Goal: Task Accomplishment & Management: Use online tool/utility

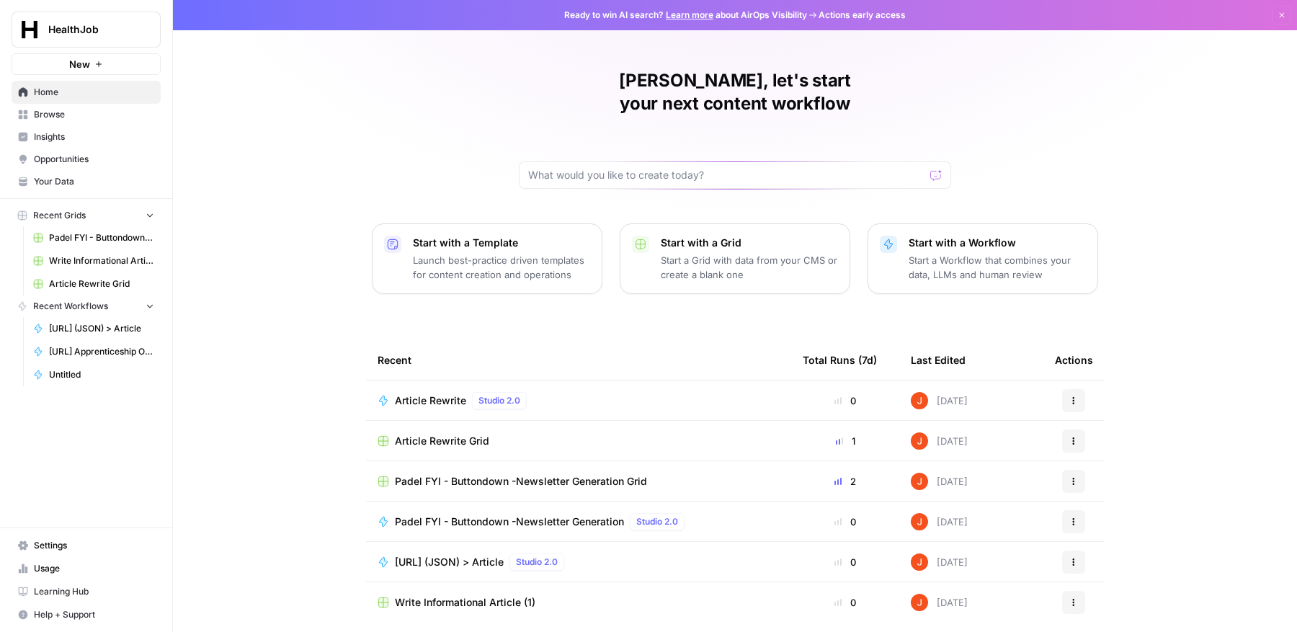
click at [540, 474] on span "Padel FYI - Buttondown -Newsletter Generation Grid" at bounding box center [521, 481] width 252 height 14
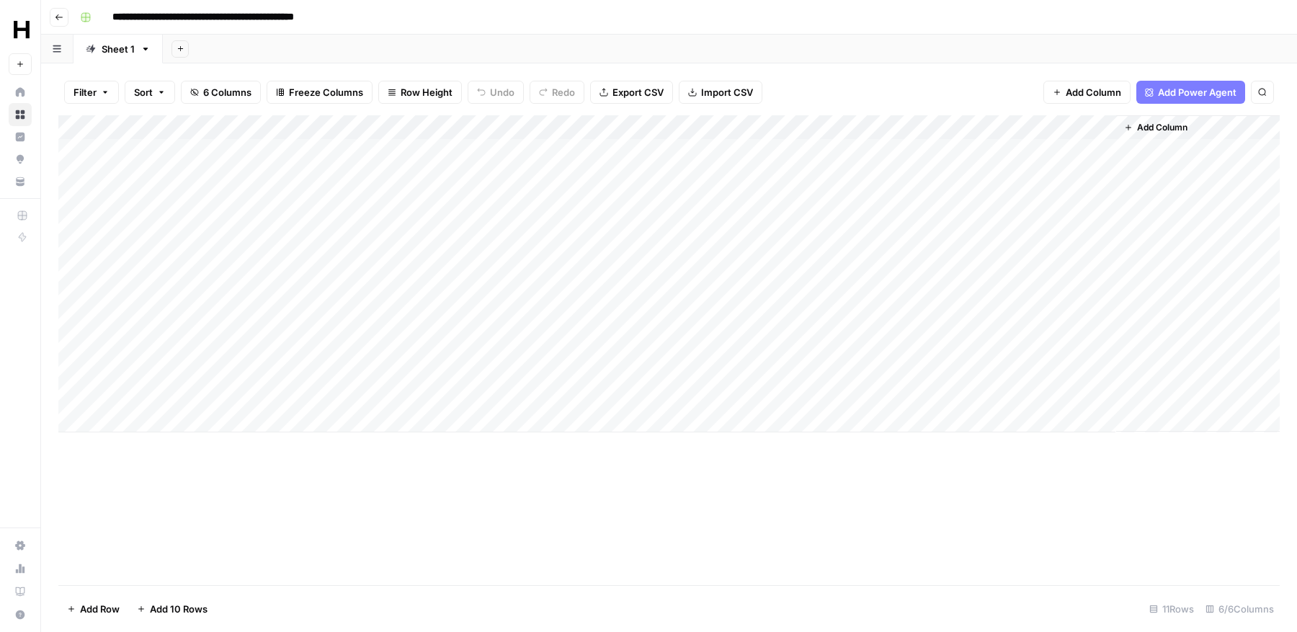
click at [178, 419] on div "Add Column" at bounding box center [668, 273] width 1221 height 317
click at [215, 440] on input "date" at bounding box center [171, 444] width 115 height 25
type input "**********"
click at [221, 514] on div "Add Column" at bounding box center [668, 350] width 1221 height 470
click at [333, 419] on div "Add Column" at bounding box center [668, 286] width 1221 height 342
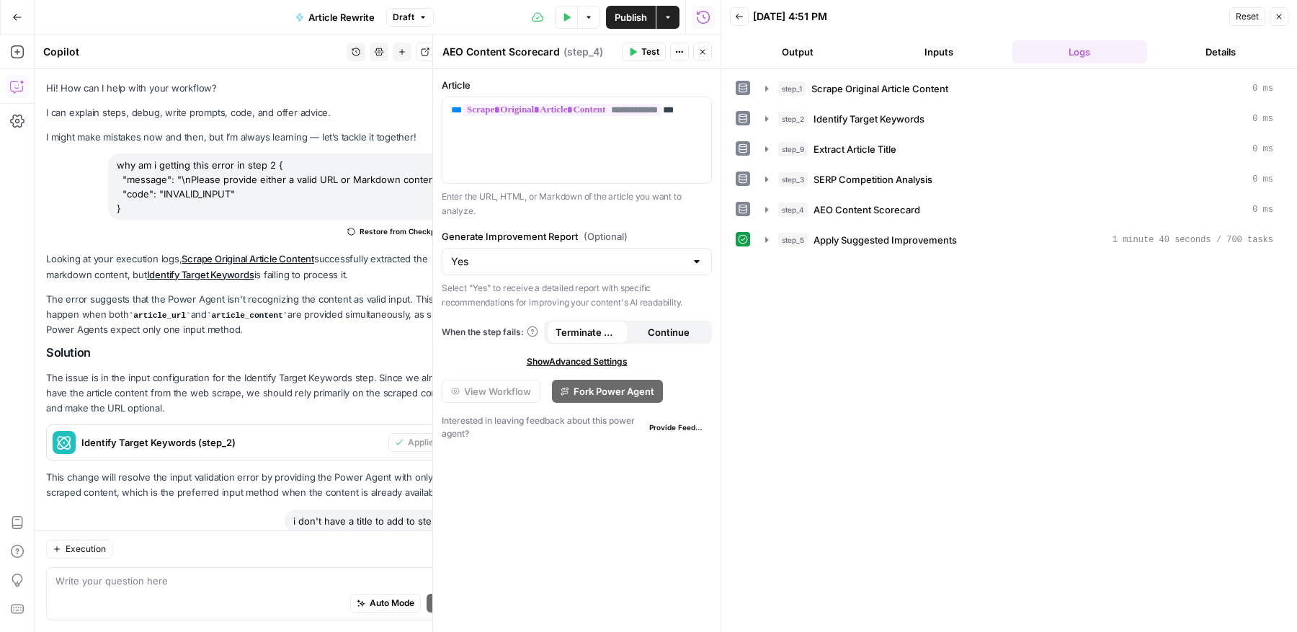
scroll to position [410, 0]
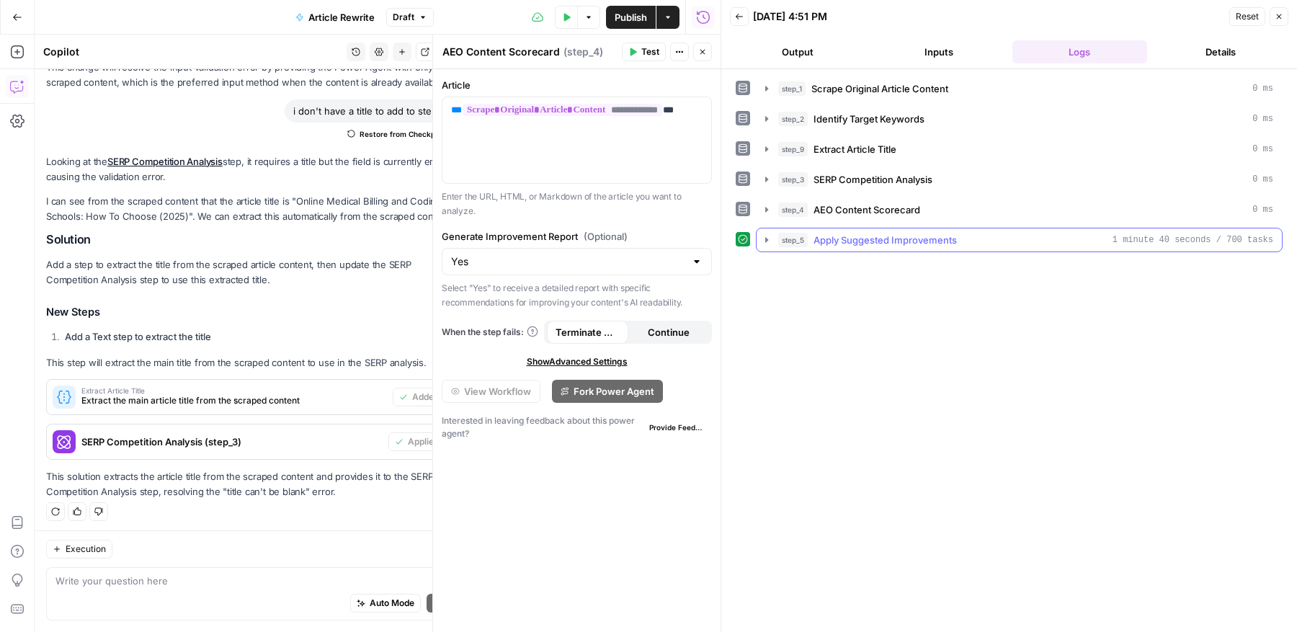
click at [763, 236] on icon "button" at bounding box center [767, 240] width 12 height 12
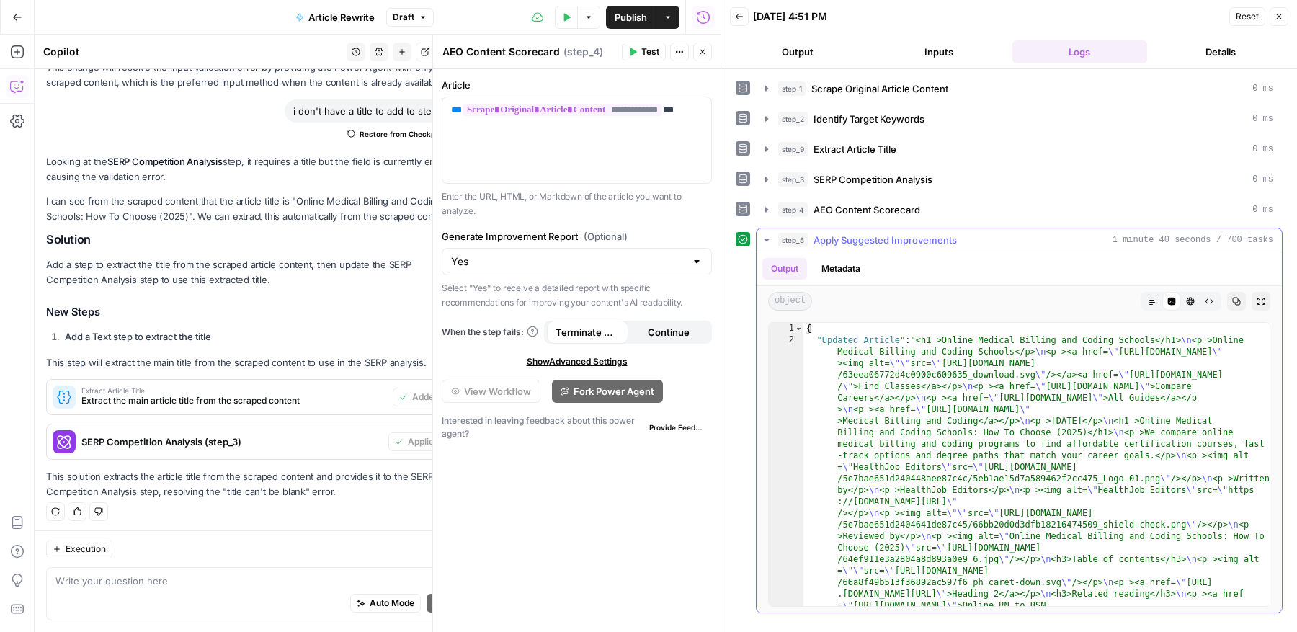
click at [763, 236] on icon "button" at bounding box center [767, 240] width 12 height 12
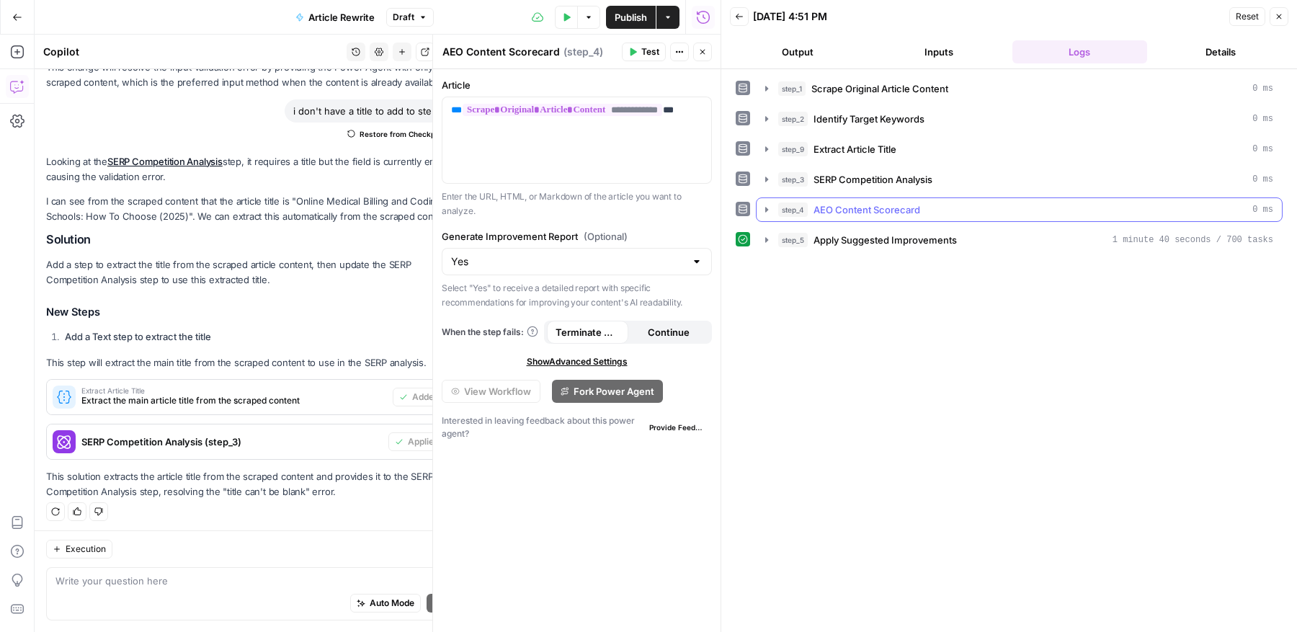
click at [765, 207] on icon "button" at bounding box center [766, 209] width 3 height 5
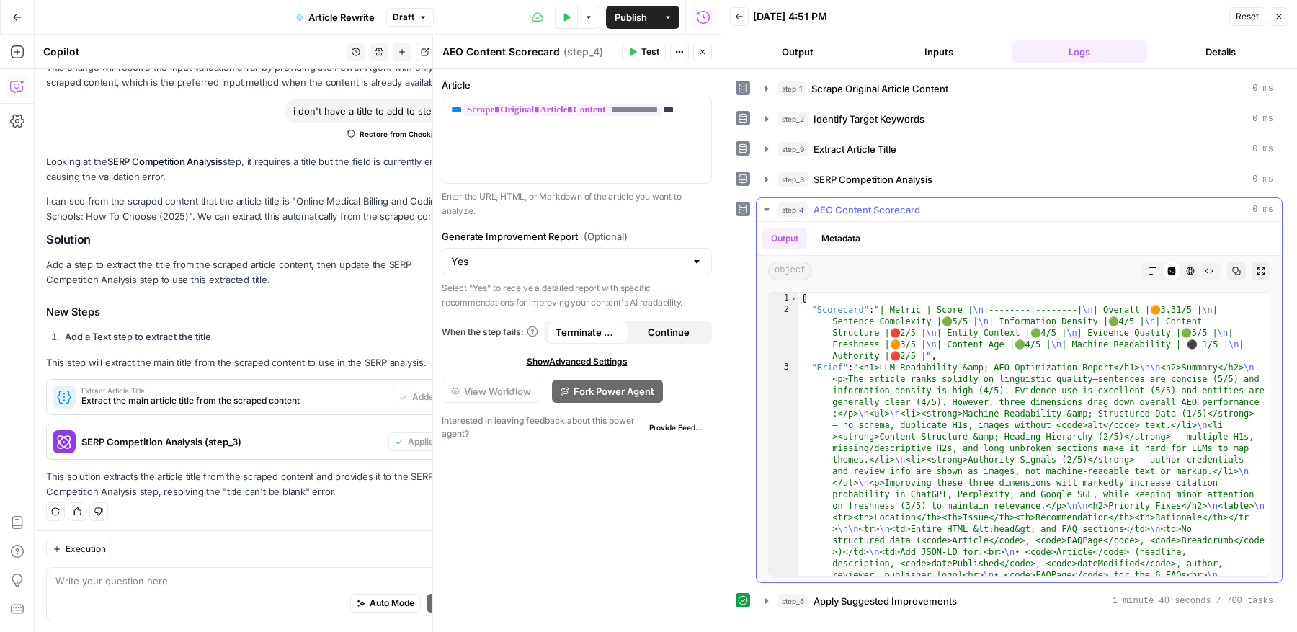
click at [765, 208] on icon "button" at bounding box center [766, 209] width 5 height 3
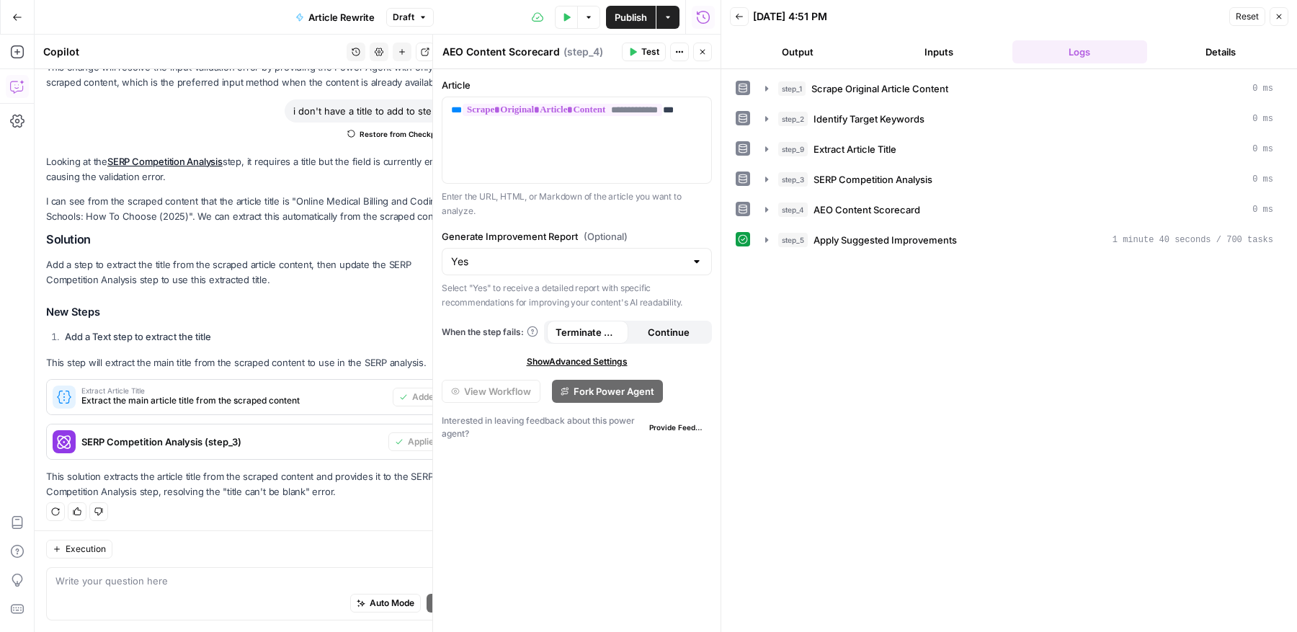
click at [1201, 53] on button "Details" at bounding box center [1220, 51] width 135 height 23
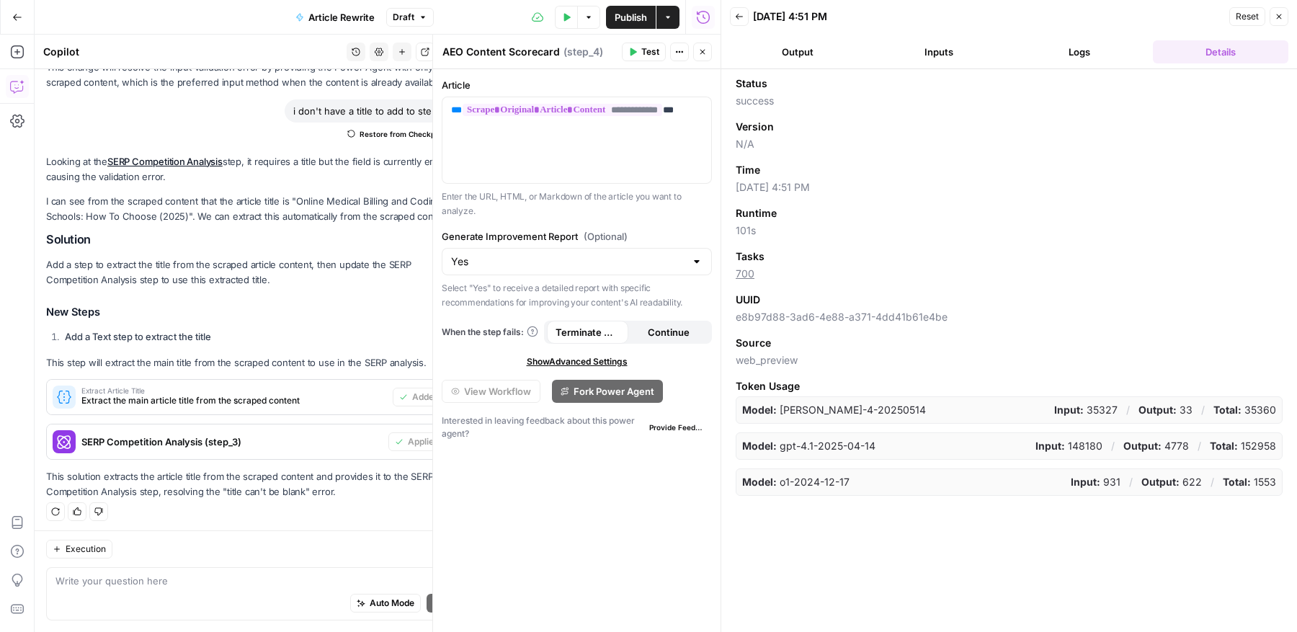
click at [1276, 18] on icon "button" at bounding box center [1279, 16] width 9 height 9
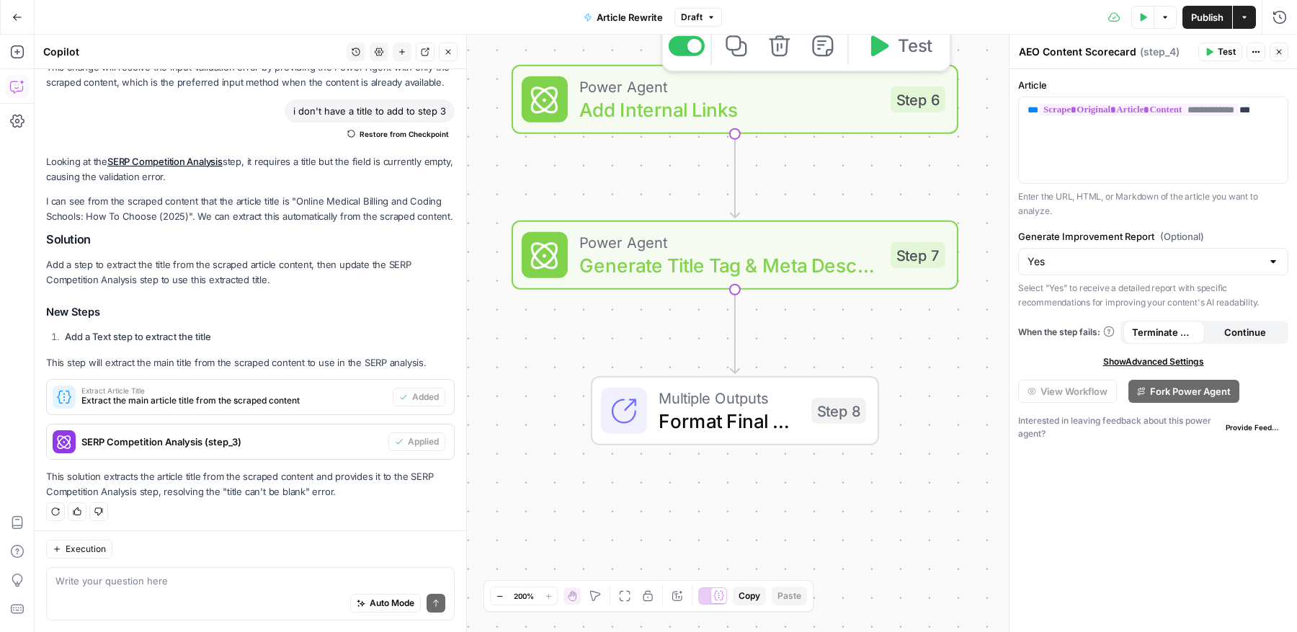
click at [894, 60] on button "Test" at bounding box center [899, 45] width 89 height 37
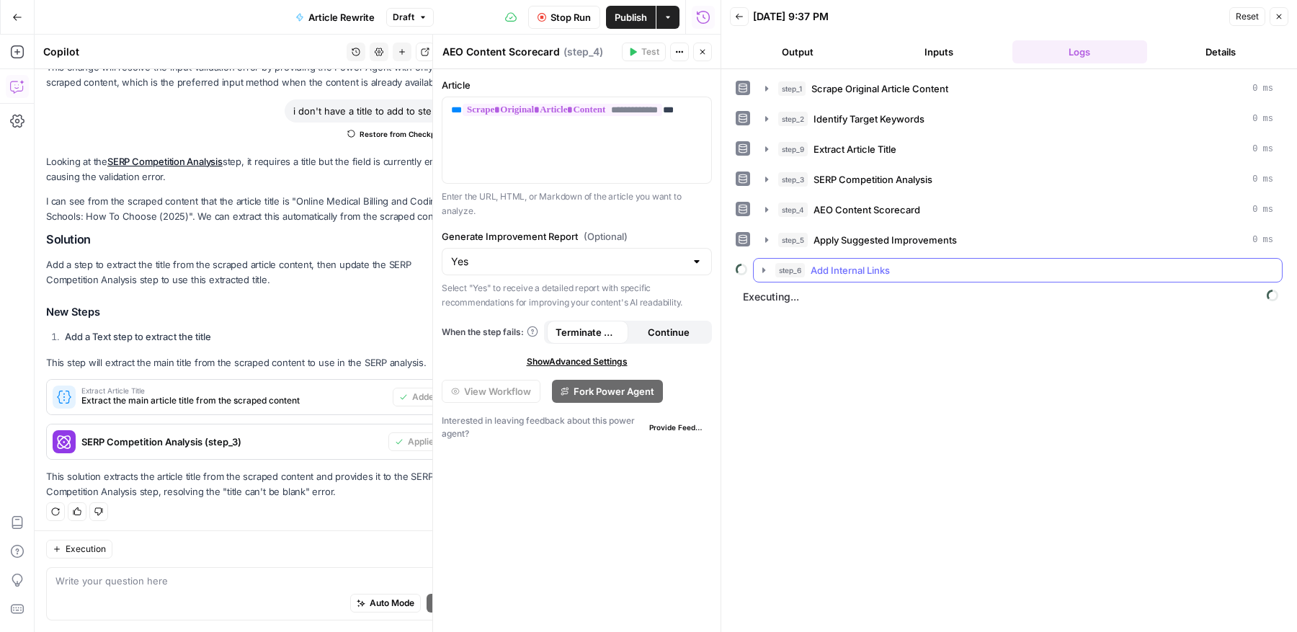
click at [765, 266] on icon "button" at bounding box center [764, 270] width 12 height 12
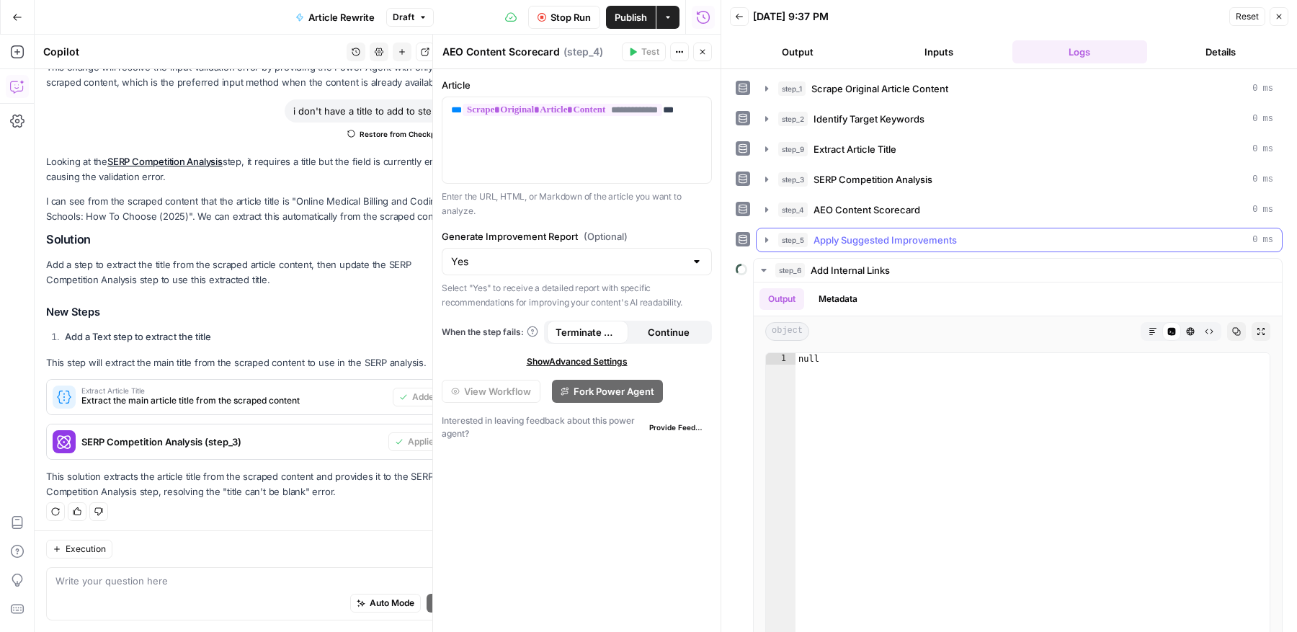
click at [770, 236] on icon "button" at bounding box center [767, 240] width 12 height 12
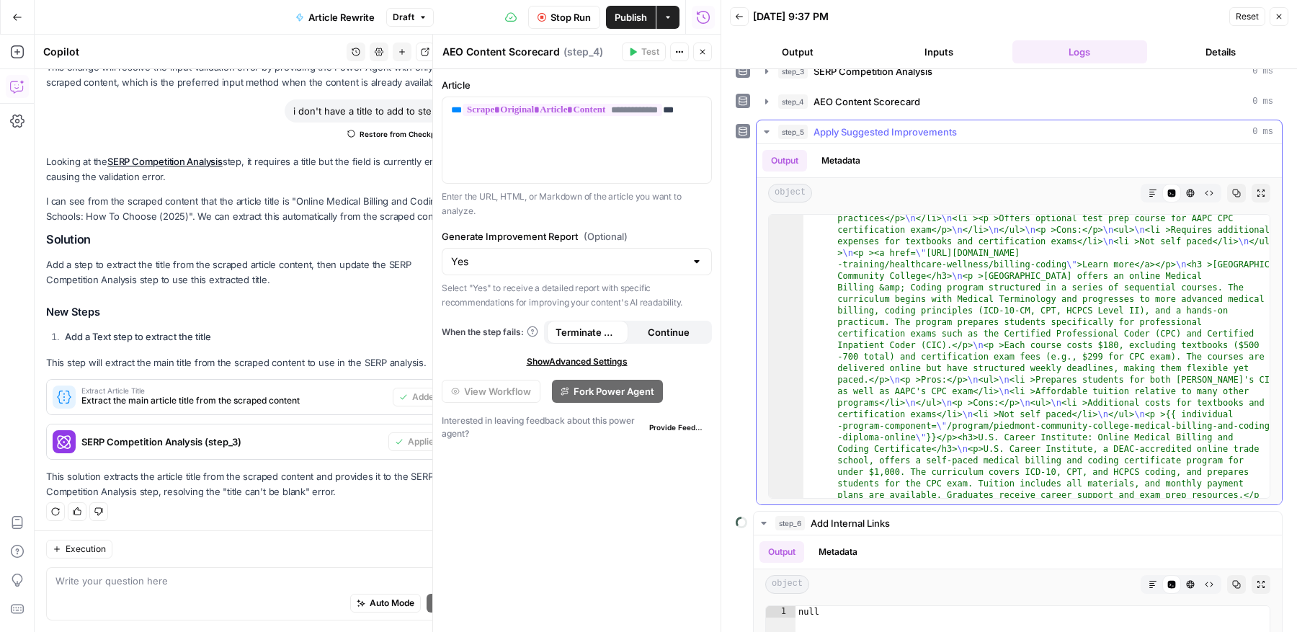
scroll to position [1388, 0]
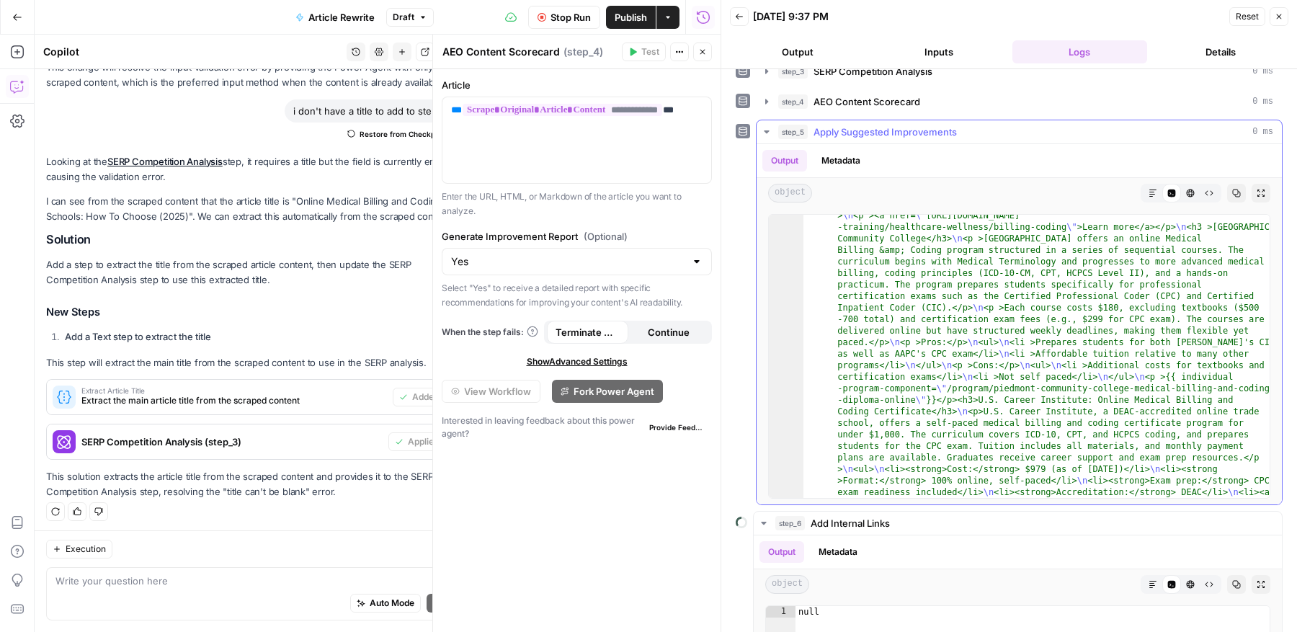
click at [1152, 190] on icon "button" at bounding box center [1152, 193] width 7 height 7
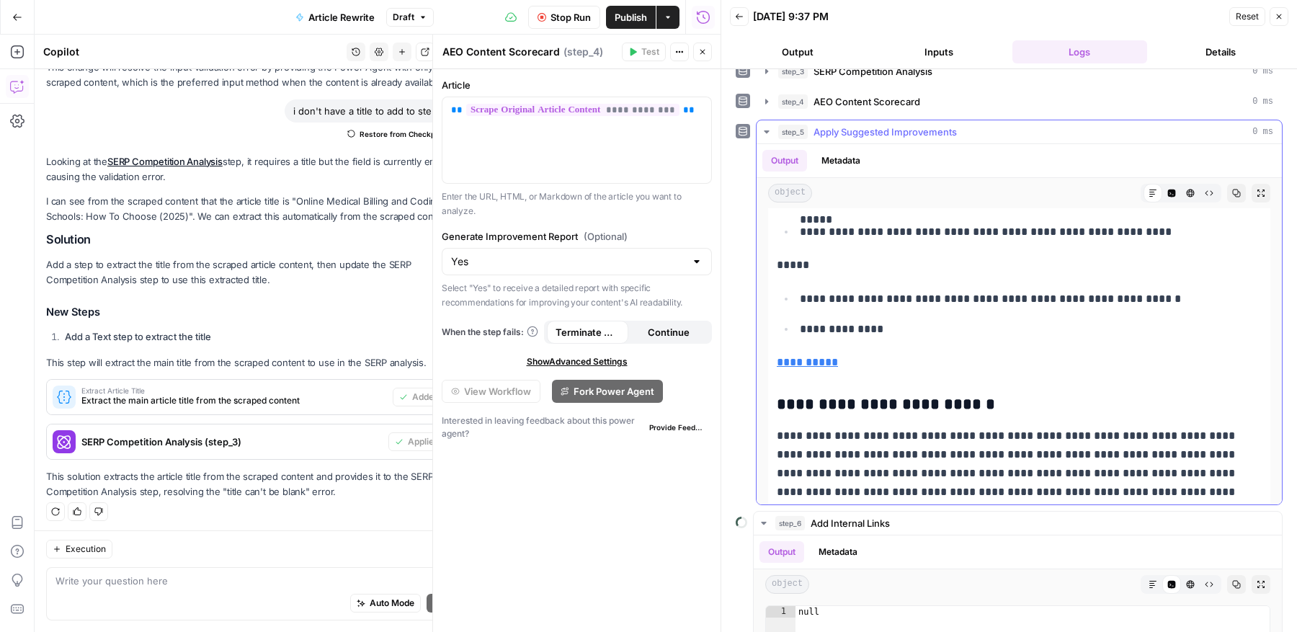
scroll to position [4722, 0]
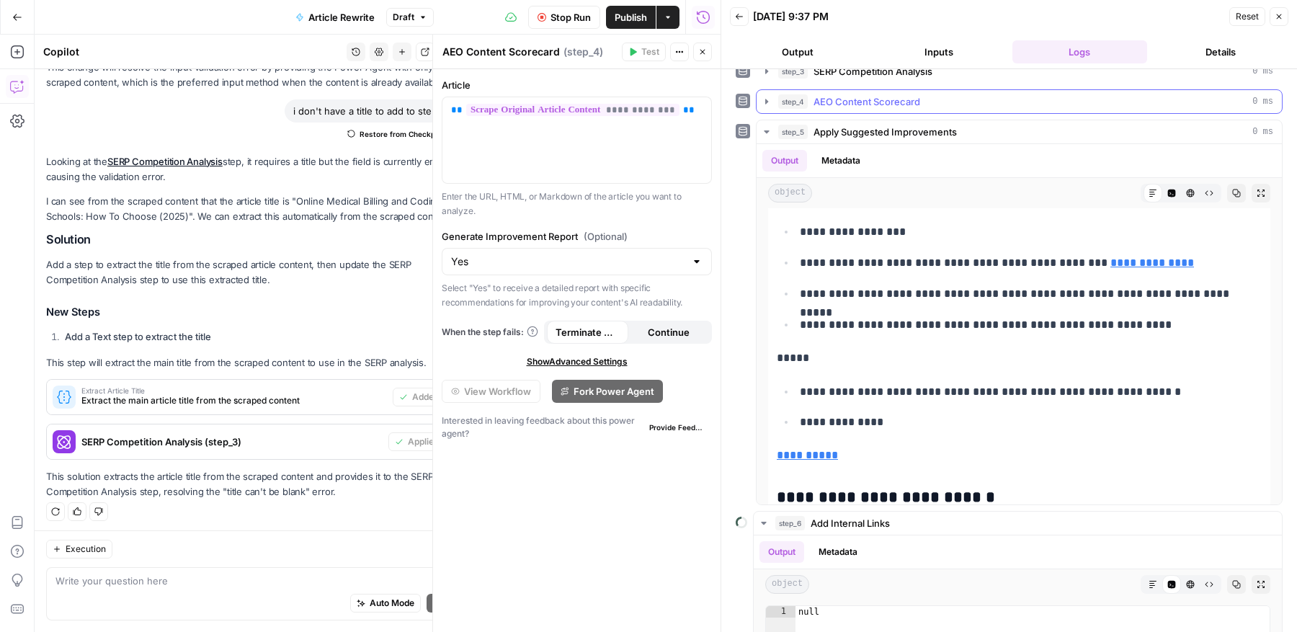
click at [764, 92] on button "step_4 AEO Content Scorecard 0 ms" at bounding box center [1019, 101] width 525 height 23
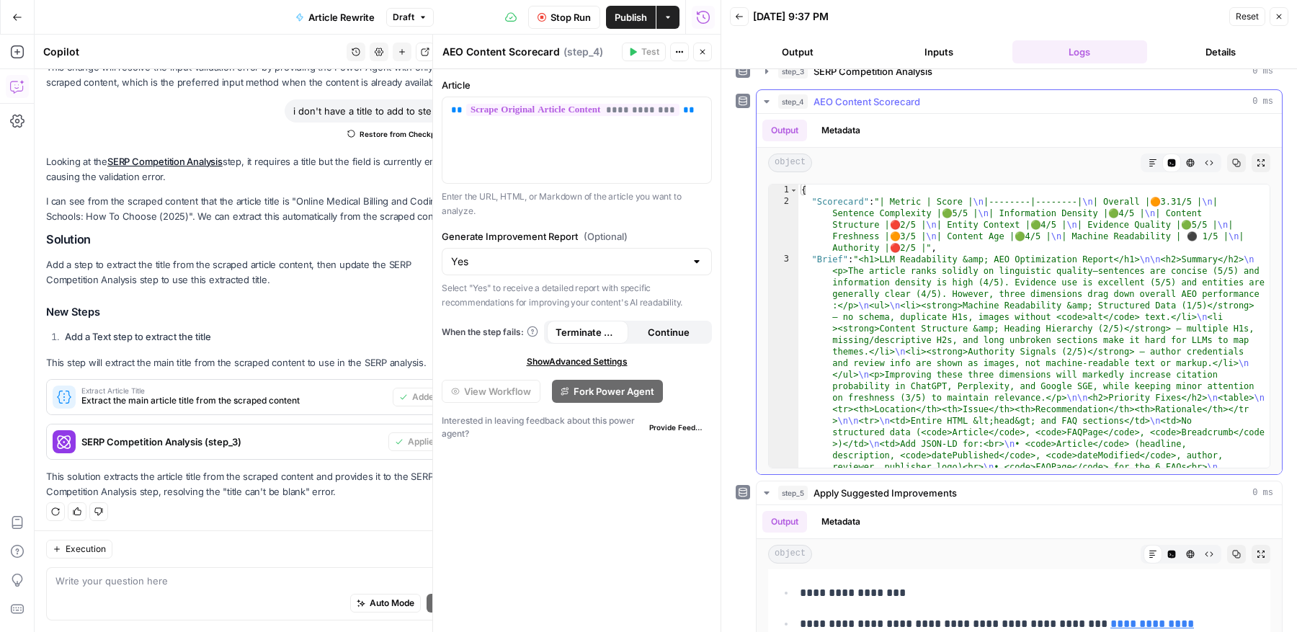
click at [1156, 162] on icon "button" at bounding box center [1153, 163] width 9 height 9
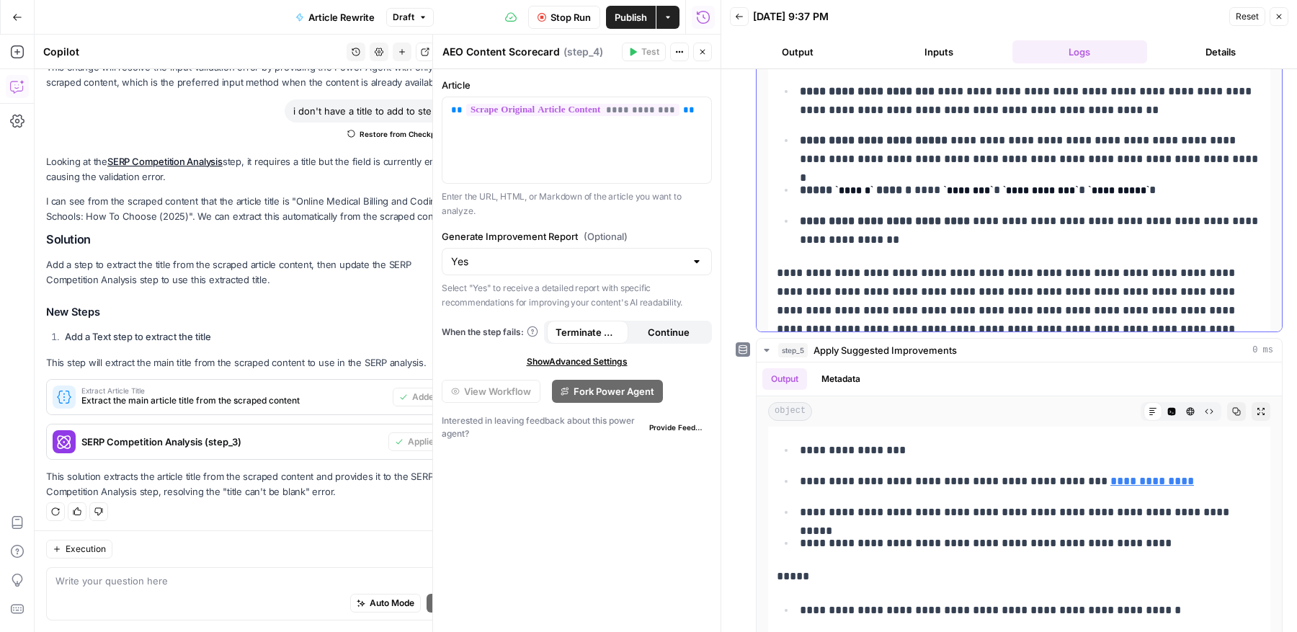
scroll to position [5444, 0]
